Goal: Check status: Check status

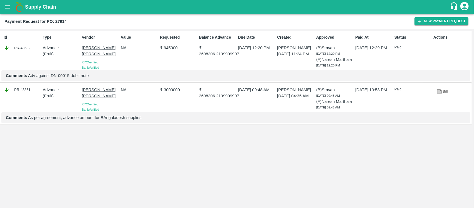
click at [0, 3] on div "Supply Chain" at bounding box center [237, 7] width 474 height 14
click at [3, 1] on div "Supply Chain" at bounding box center [237, 7] width 474 height 14
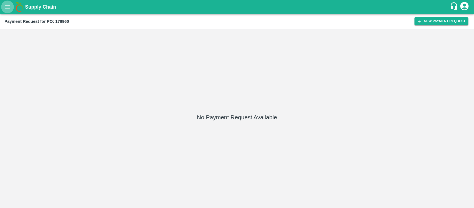
click at [6, 10] on button "open drawer" at bounding box center [7, 7] width 13 height 13
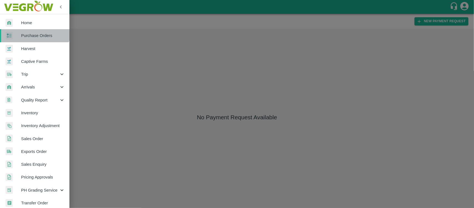
click at [33, 31] on link "Purchase Orders" at bounding box center [34, 35] width 69 height 13
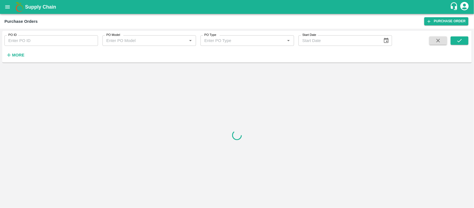
click at [37, 37] on input "PO ID" at bounding box center [51, 40] width 94 height 11
paste input "178960"
type input "178960"
click at [459, 42] on icon "submit" at bounding box center [459, 40] width 4 height 3
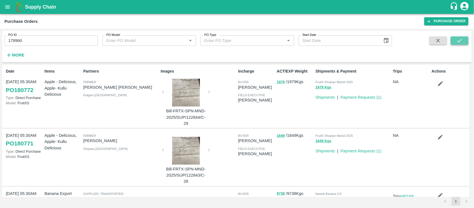
click at [456, 41] on button "submit" at bounding box center [460, 40] width 18 height 8
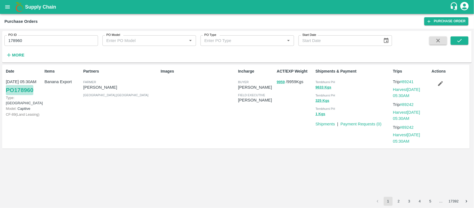
click at [17, 92] on link "PO 178960" at bounding box center [19, 90] width 27 height 10
